Goal: Use online tool/utility: Utilize a website feature to perform a specific function

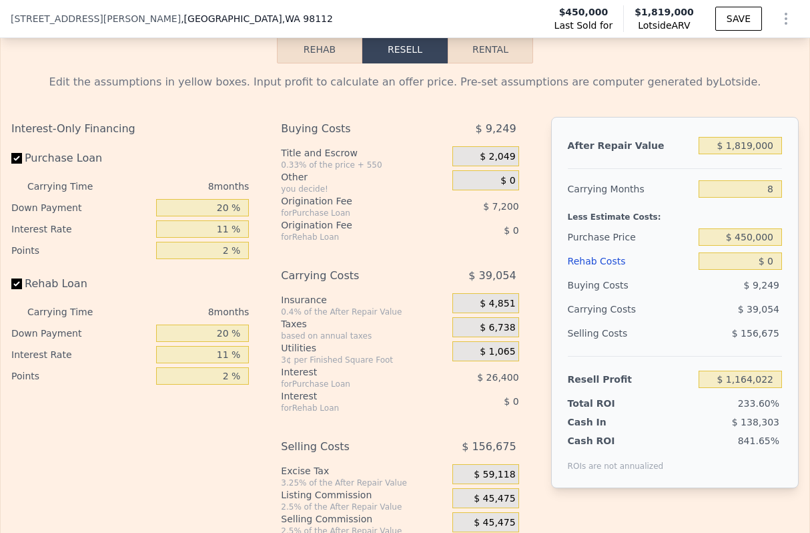
scroll to position [2004, 0]
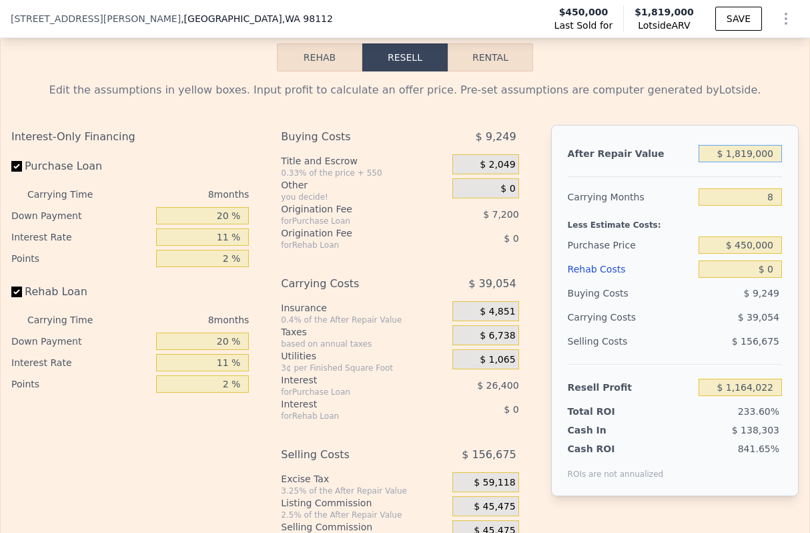
click at [742, 151] on input "$ 1,819,000" at bounding box center [740, 153] width 83 height 17
type input "$ 1"
type input "-$ 494,001"
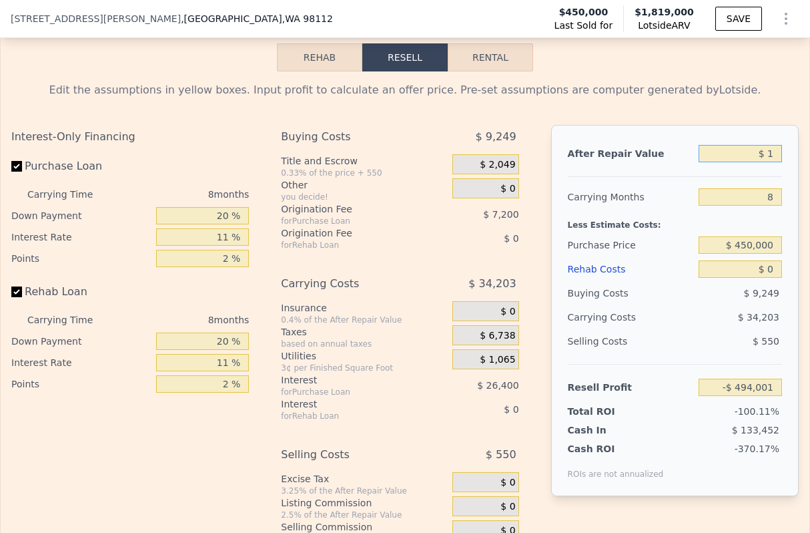
type input "$ 15"
type input "-$ 493,987"
type input "$ 150"
type input "-$ 493,865"
type input "$ 1,500"
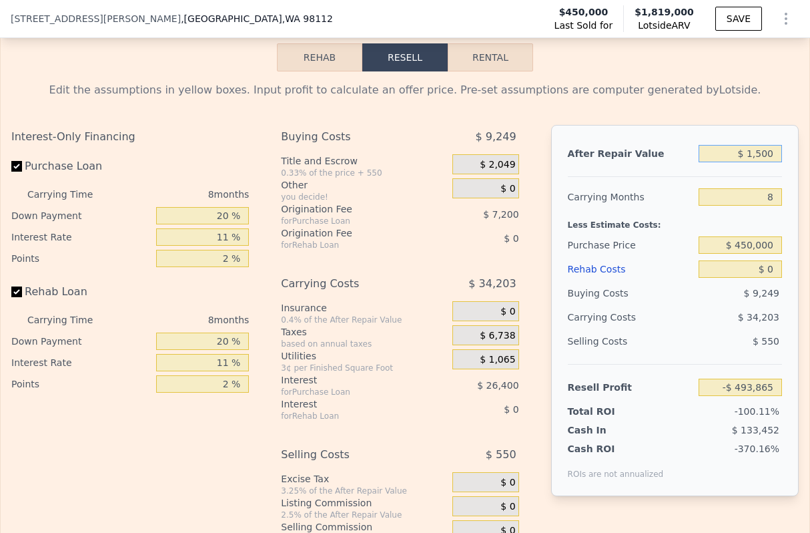
type input "-$ 492,636"
type input "$ 15,000"
type input "-$ 480,330"
type input "$ 150,000"
type input "-$ 357,277"
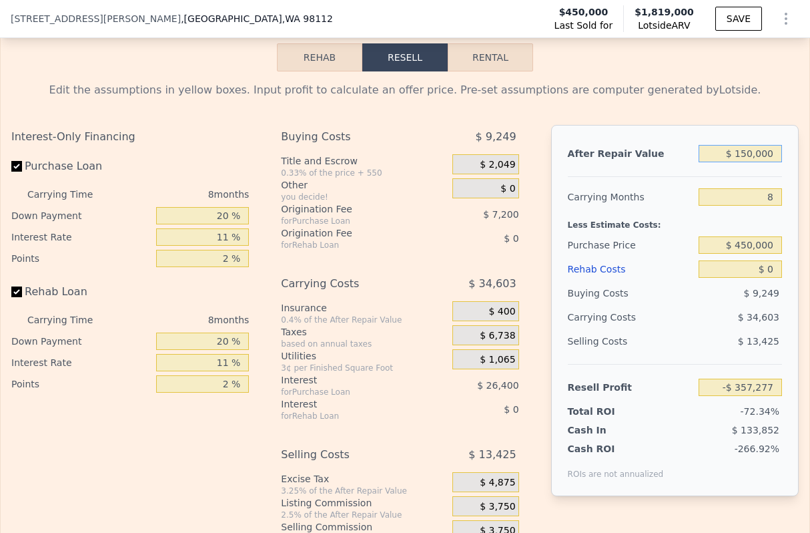
type input "$ 1,500,000"
type input "$ 873,253"
type input "$ 1,500,000"
click at [742, 130] on div "After Repair Value $ 1,500,000 Carrying Months 8 Less Estimate Costs: Purchase …" at bounding box center [675, 310] width 248 height 371
click at [761, 186] on div "8" at bounding box center [740, 197] width 83 height 24
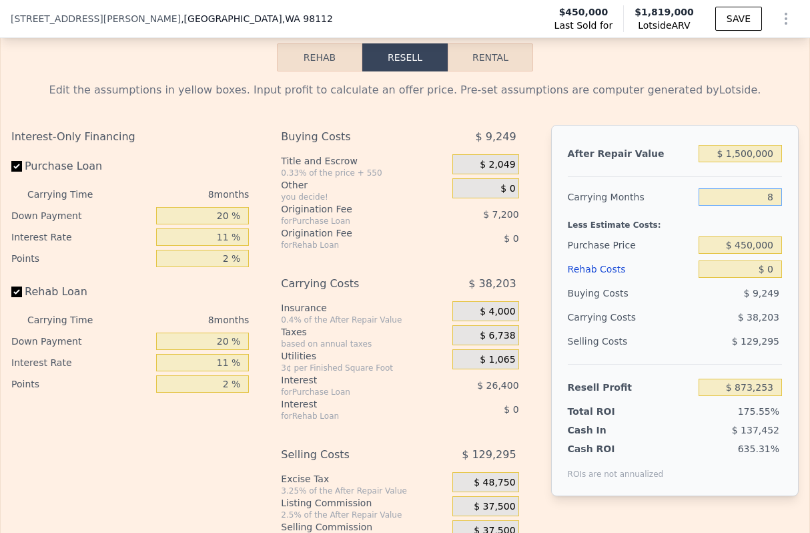
click at [761, 198] on input "8" at bounding box center [740, 196] width 83 height 17
type input "6"
type input "$ 882,803"
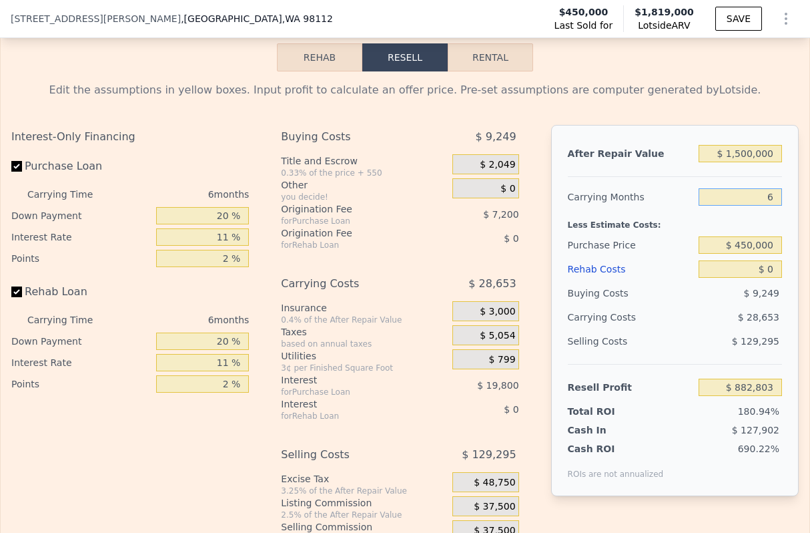
type input "6"
click at [742, 180] on div "After Repair Value $ 1,500,000 Carrying Months 6 Less Estimate Costs: Purchase …" at bounding box center [675, 310] width 248 height 371
click at [744, 242] on input "$ 450,000" at bounding box center [740, 244] width 83 height 17
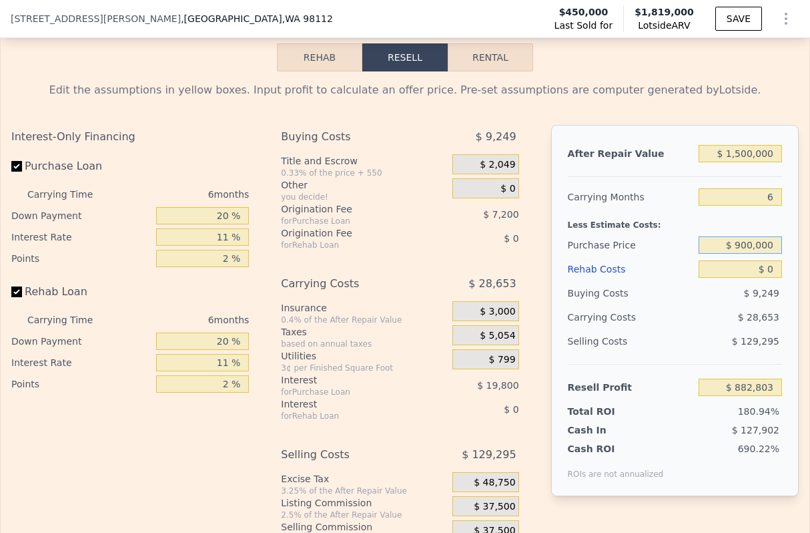
type input "$ 900,000"
click at [747, 225] on div "Less Estimate Costs:" at bounding box center [675, 221] width 214 height 24
type input "$ 404,305"
click at [752, 266] on input "$ 0" at bounding box center [740, 268] width 83 height 17
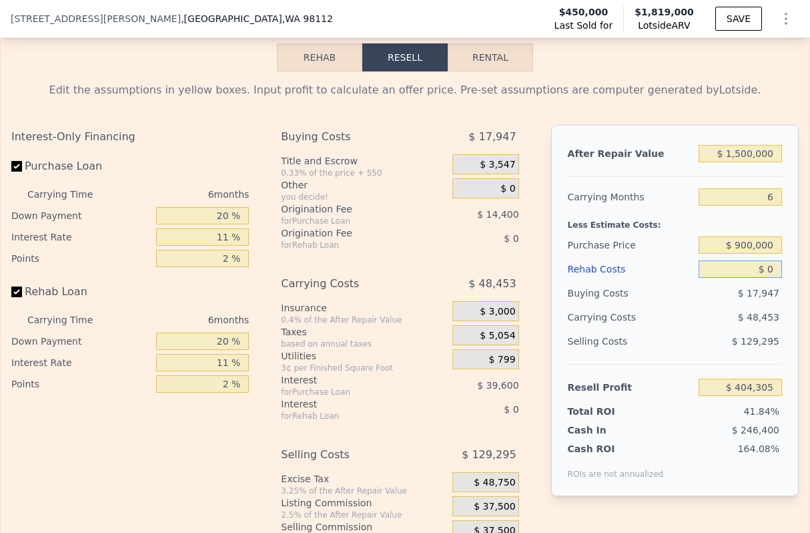
click at [752, 266] on input "$ 0" at bounding box center [740, 268] width 83 height 17
type input "$ 2"
type input "$ 404,303"
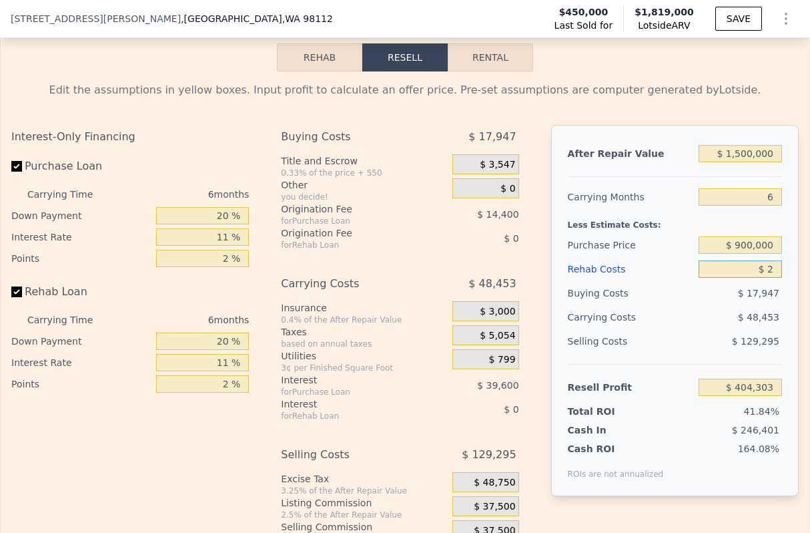
type input "$ 20"
type input "$ 404,285"
type input "$ 200"
type input "$ 404,096"
type input "$ 2,000"
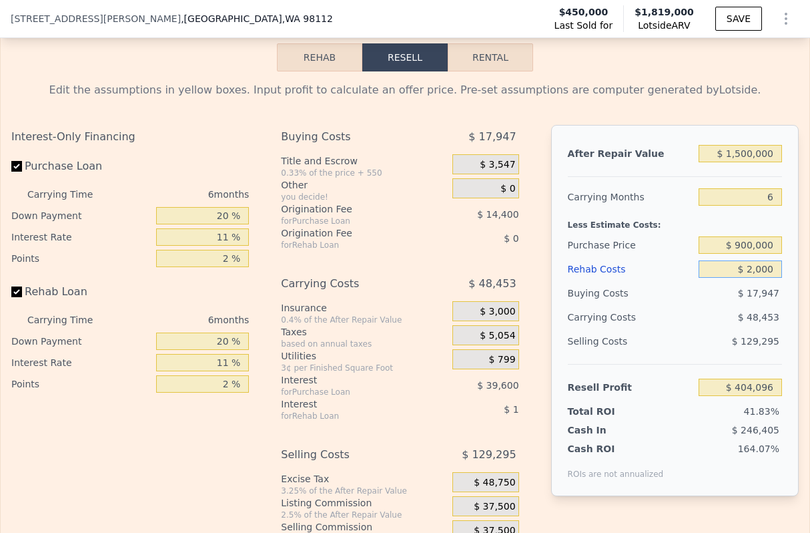
type input "$ 402,183"
type input "$ 20,000"
type input "$ 383,103"
type input "$ 200,000"
type input "$ 192,303"
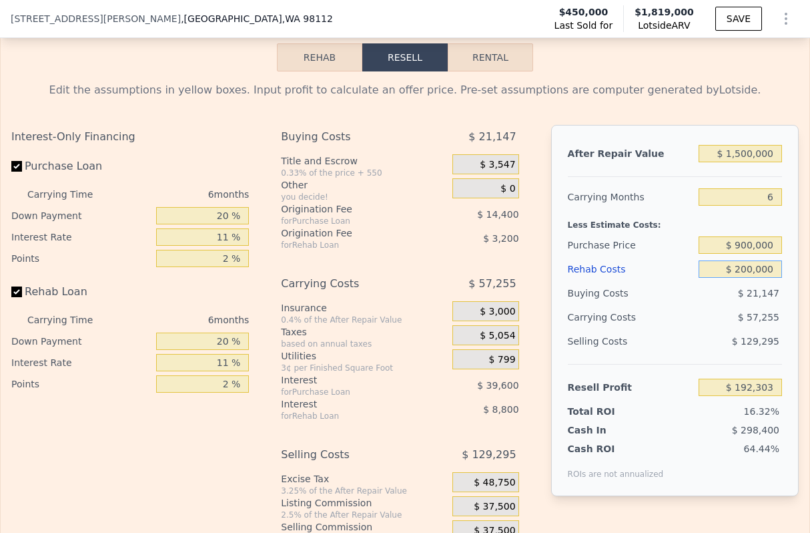
type input "$ 200,000"
click at [728, 216] on div "Less Estimate Costs:" at bounding box center [675, 221] width 214 height 24
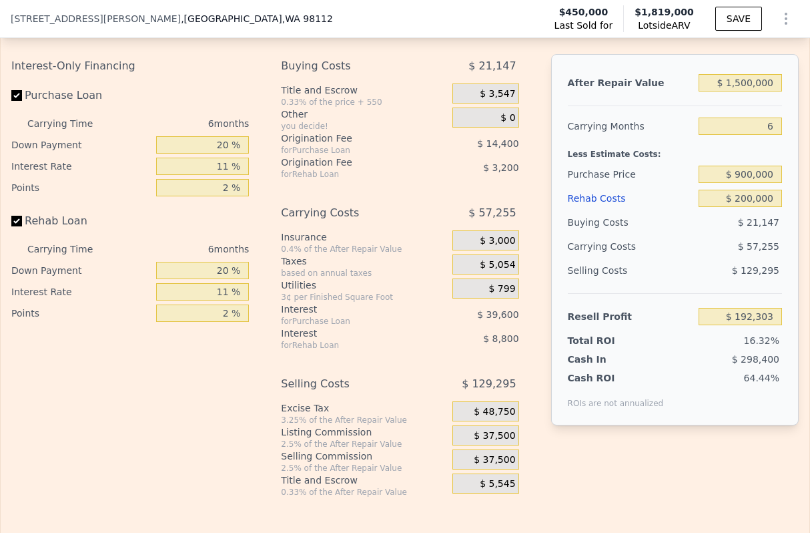
scroll to position [2077, 0]
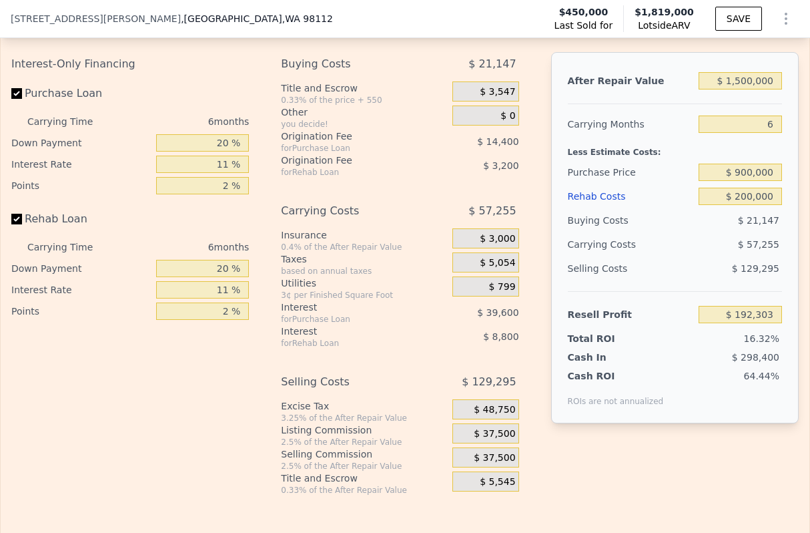
click at [506, 427] on div "$ 37,500" at bounding box center [486, 433] width 67 height 20
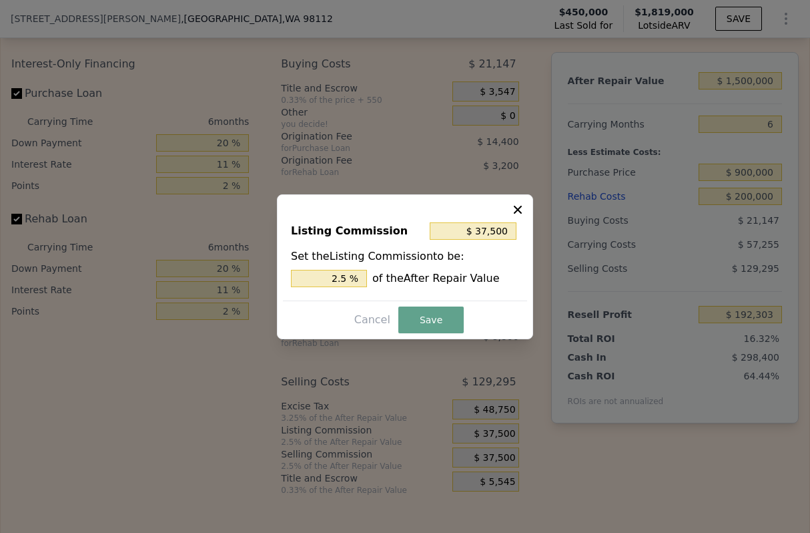
click at [327, 267] on div "Set the Listing Commission to be: 2.5 % of the After Repair Value" at bounding box center [405, 267] width 228 height 39
click at [327, 277] on input "2.5 %" at bounding box center [329, 278] width 76 height 17
type input "$ 15,000"
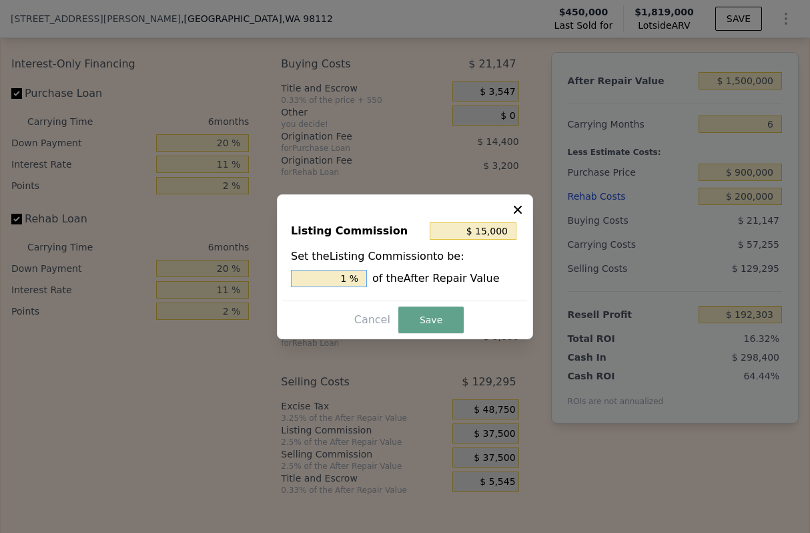
type input "1 %"
click at [432, 276] on div "1 % of the After Repair Value" at bounding box center [405, 278] width 228 height 17
click at [429, 316] on button "Save" at bounding box center [431, 319] width 65 height 27
type input "$ 214,803"
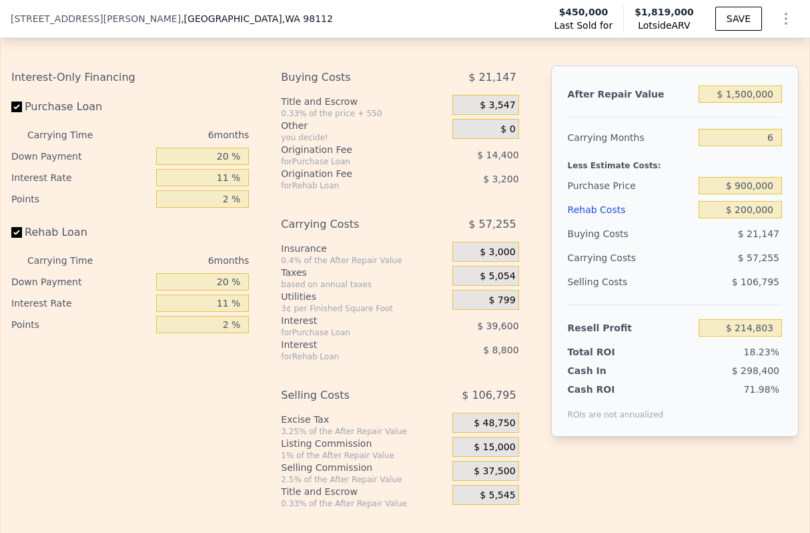
scroll to position [2062, 0]
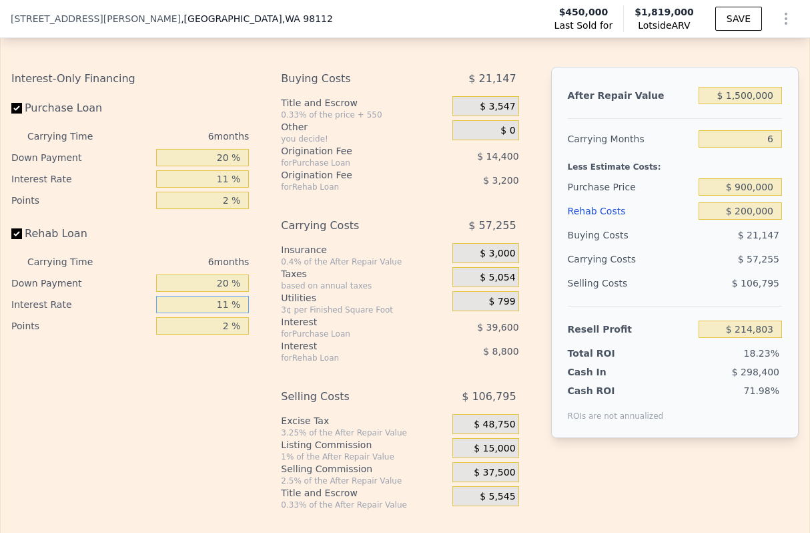
click at [210, 303] on input "11 %" at bounding box center [202, 304] width 93 height 17
